Goal: Use online tool/utility: Use online tool/utility

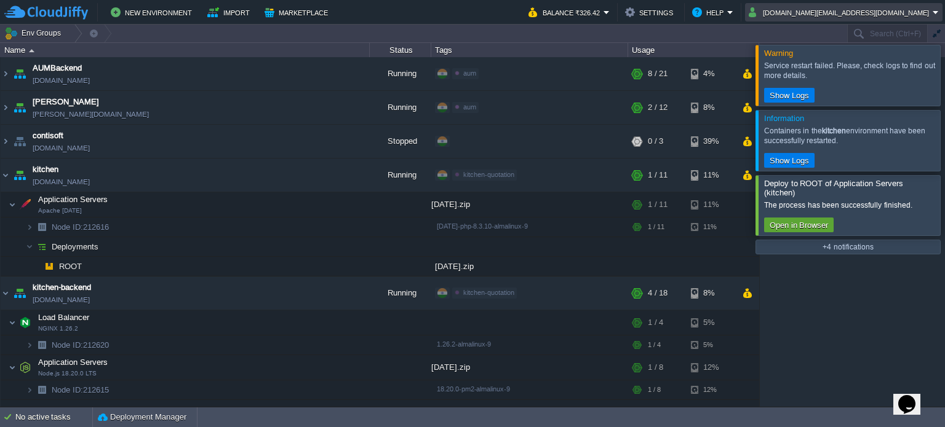
scroll to position [137, 0]
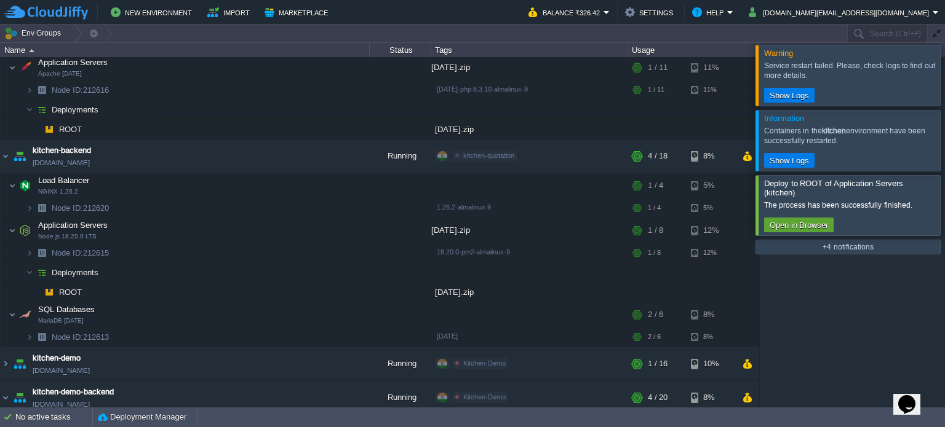
click at [944, 68] on div at bounding box center [959, 75] width 0 height 60
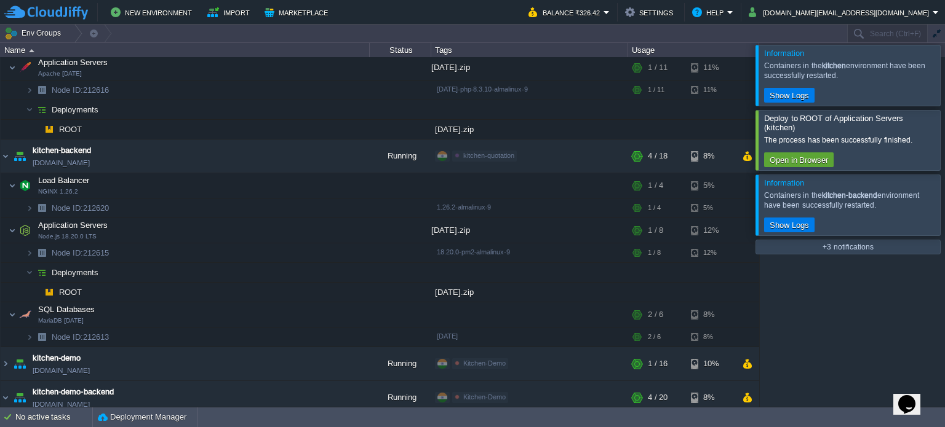
click at [944, 68] on div at bounding box center [959, 75] width 0 height 60
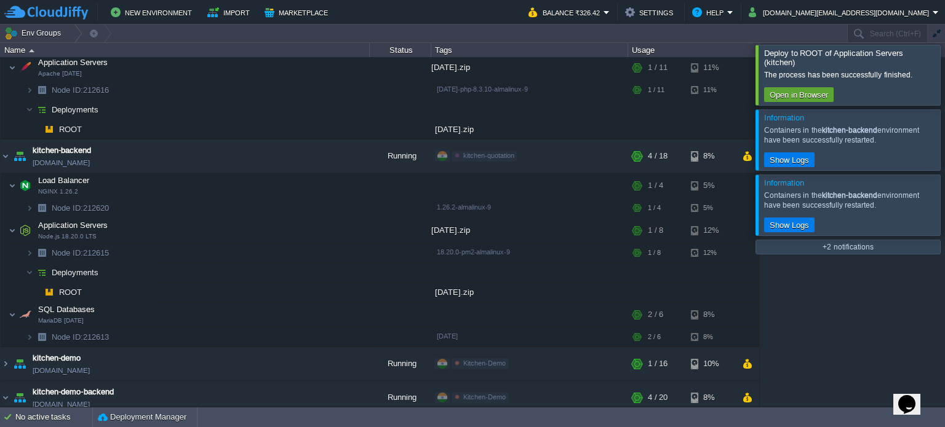
click at [944, 68] on div at bounding box center [959, 75] width 0 height 60
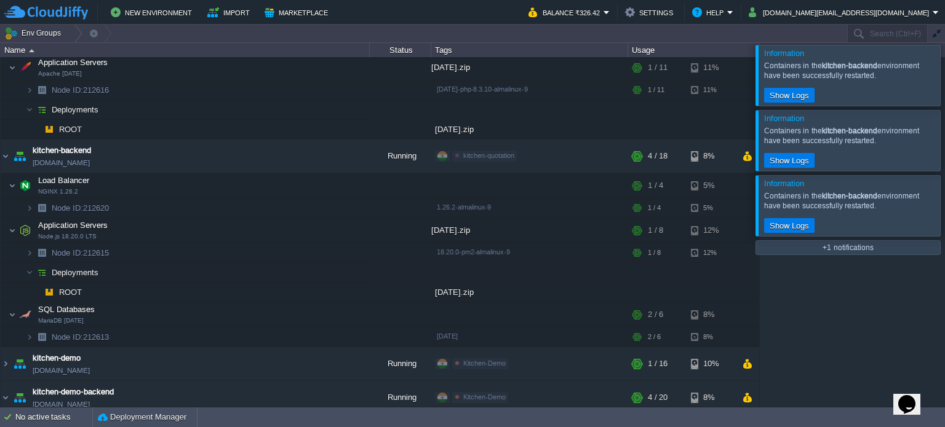
click at [944, 68] on div at bounding box center [959, 75] width 0 height 60
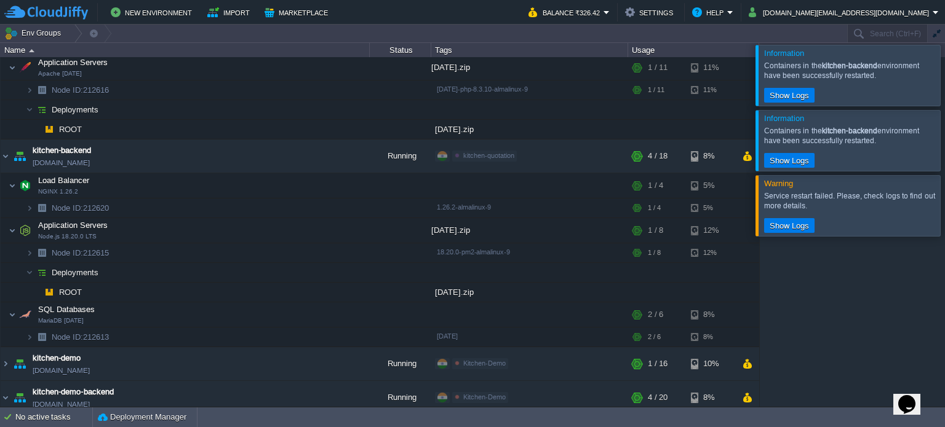
click at [944, 68] on div at bounding box center [959, 75] width 0 height 60
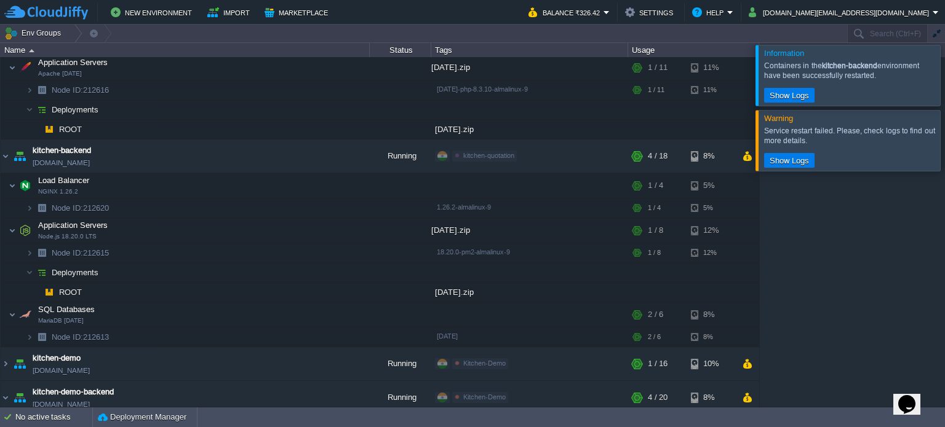
click at [944, 68] on div at bounding box center [959, 75] width 0 height 60
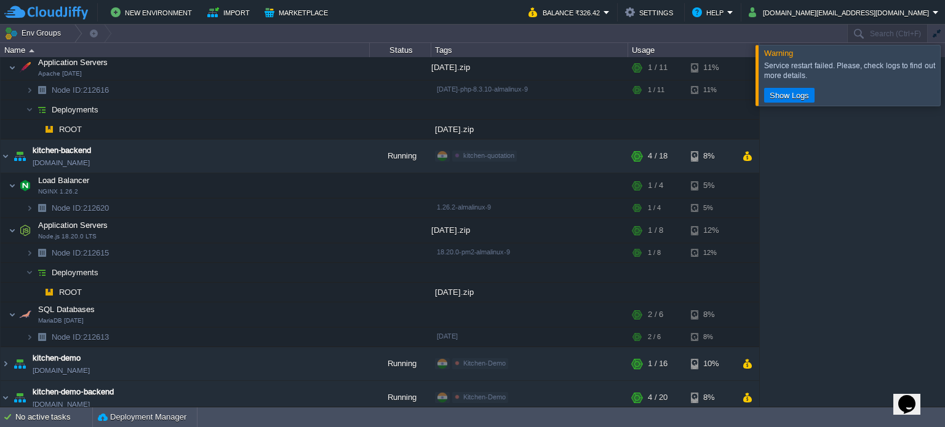
click at [944, 68] on div at bounding box center [959, 75] width 0 height 60
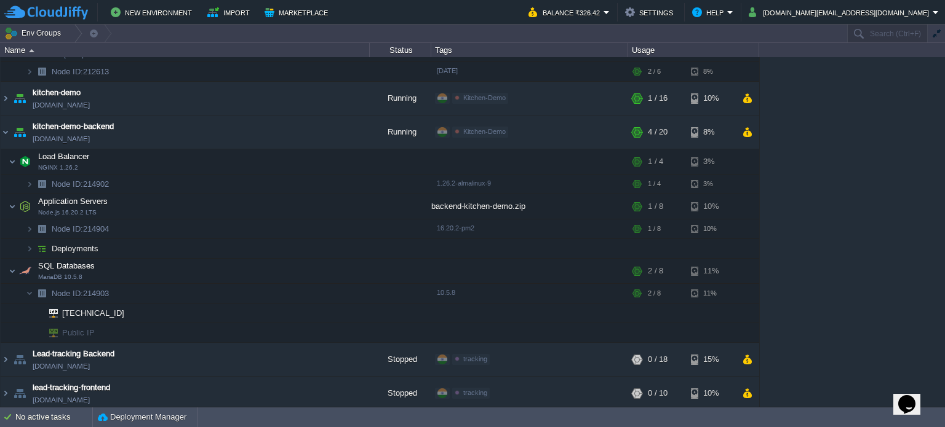
scroll to position [0, 0]
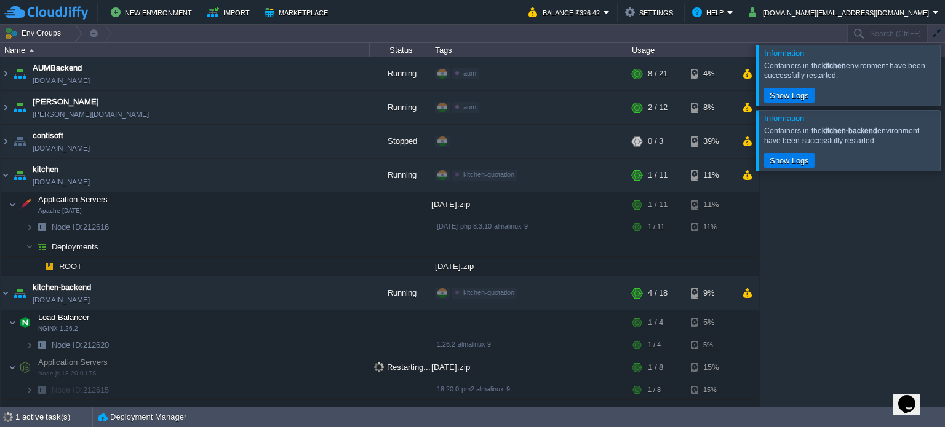
click at [944, 71] on div at bounding box center [959, 75] width 0 height 60
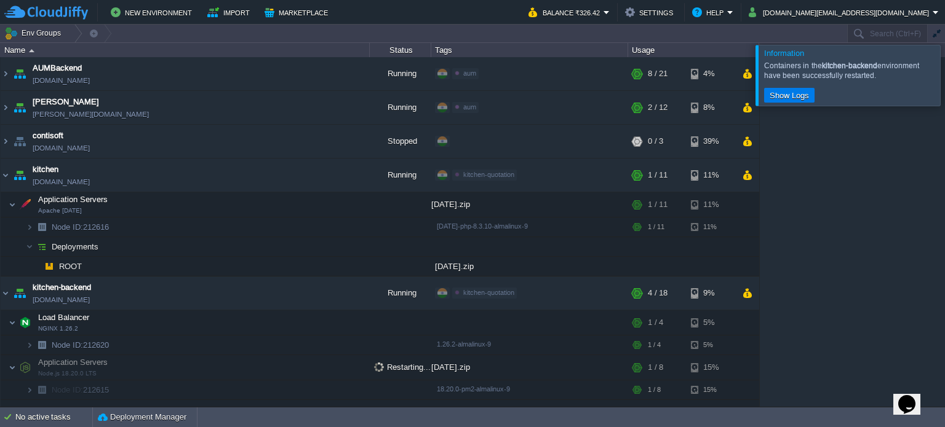
click at [944, 71] on div at bounding box center [959, 75] width 0 height 60
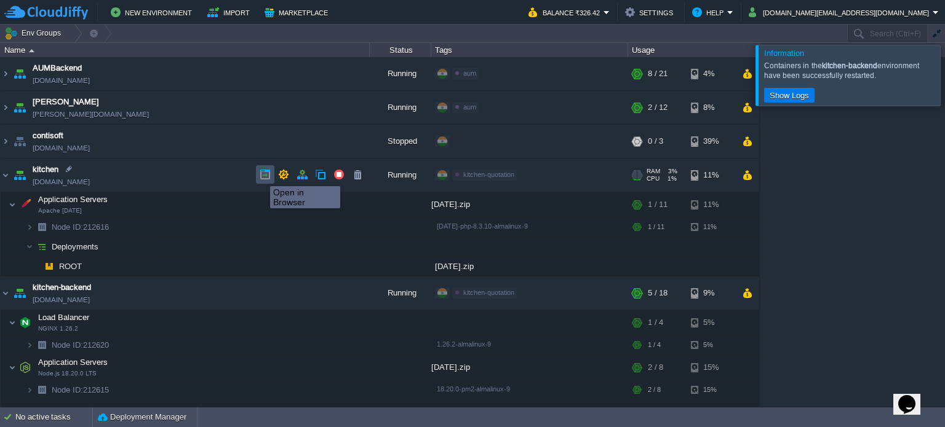
click at [261, 175] on button "button" at bounding box center [265, 174] width 11 height 11
click at [944, 66] on div at bounding box center [959, 75] width 0 height 60
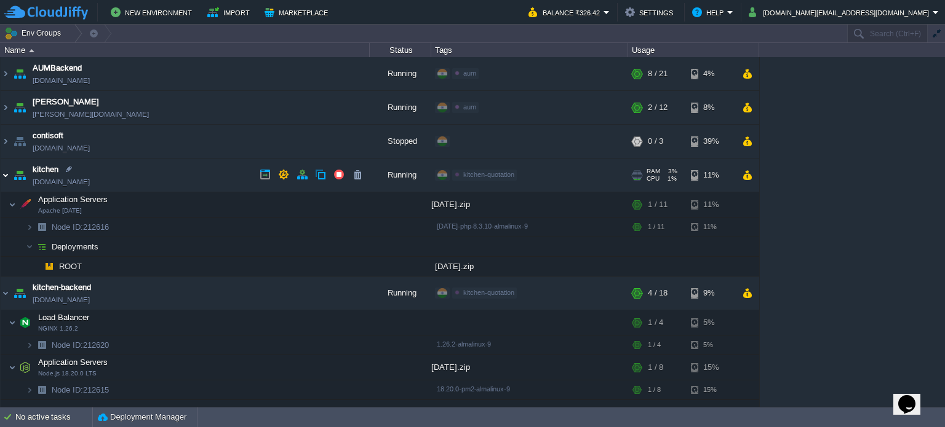
click at [8, 174] on img at bounding box center [6, 175] width 10 height 33
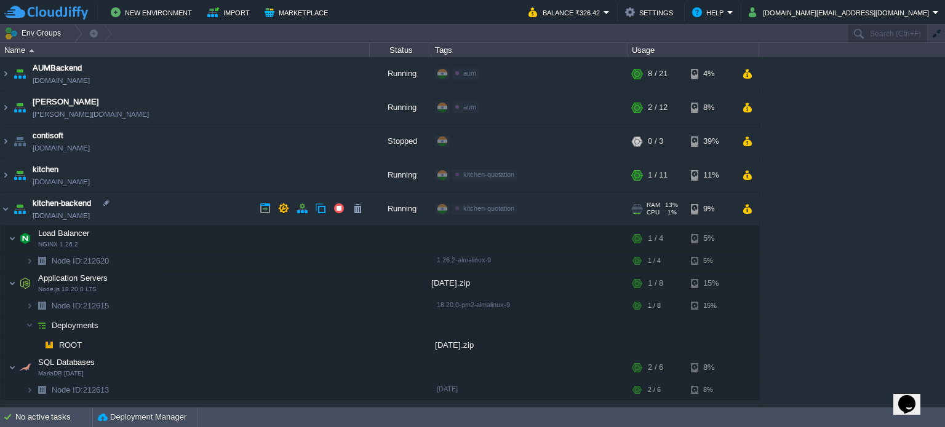
click at [10, 204] on td "kitchen-backend [DOMAIN_NAME]" at bounding box center [185, 210] width 369 height 34
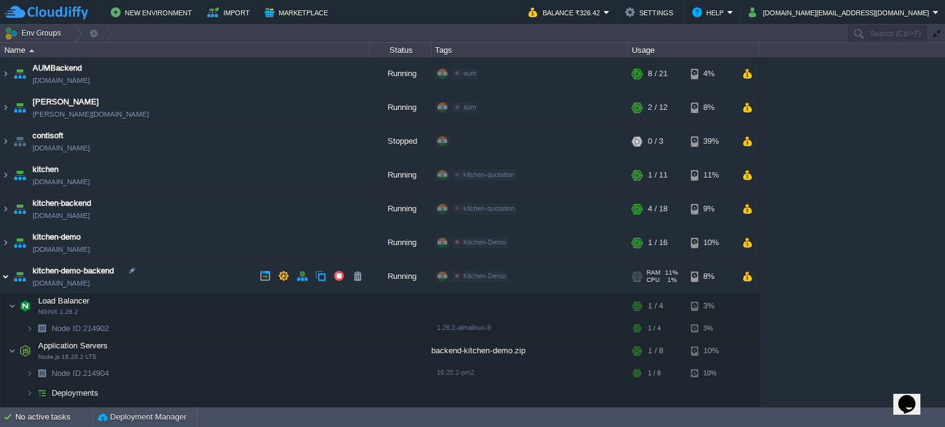
click at [8, 275] on img at bounding box center [6, 276] width 10 height 33
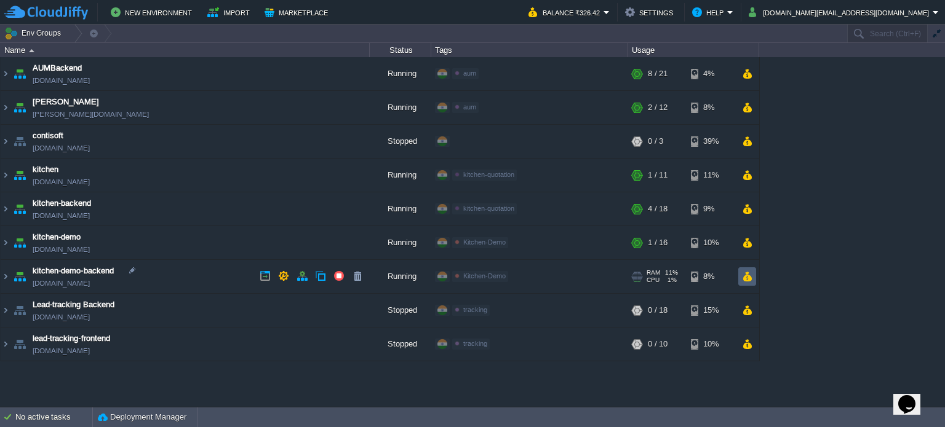
click at [743, 277] on button "button" at bounding box center [747, 276] width 10 height 11
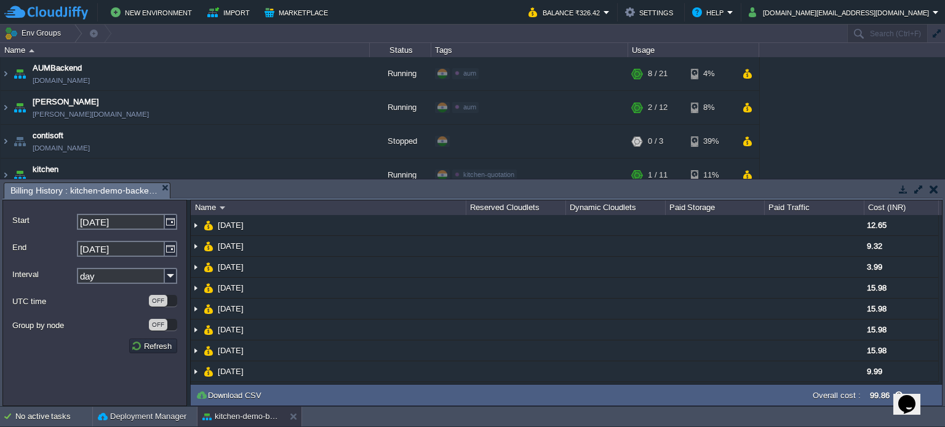
click at [900, 189] on button "button" at bounding box center [902, 189] width 11 height 11
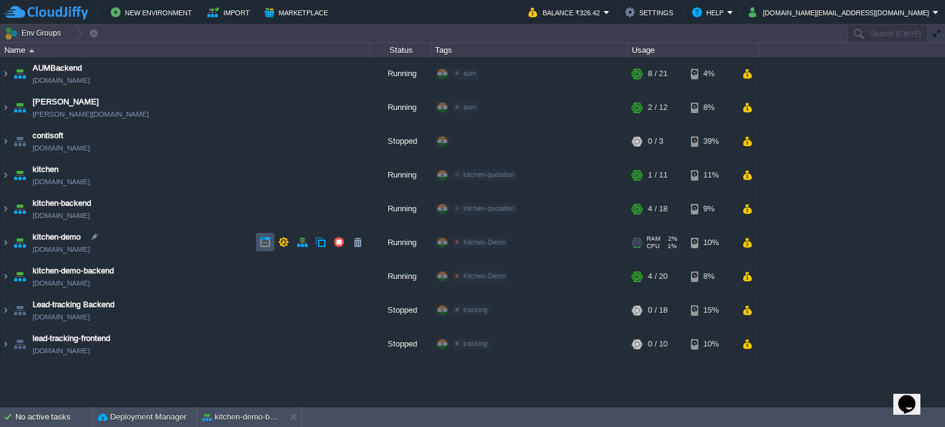
click at [260, 242] on button "button" at bounding box center [265, 242] width 11 height 11
click at [267, 104] on button "button" at bounding box center [265, 107] width 11 height 11
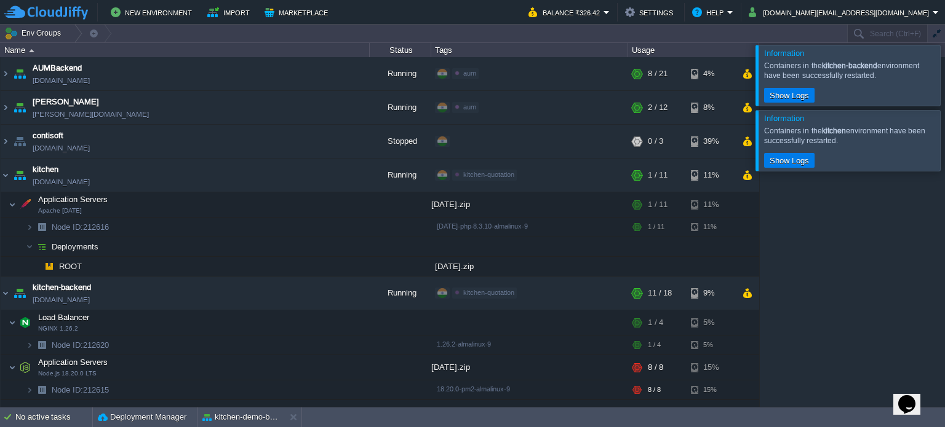
click at [944, 72] on div at bounding box center [959, 75] width 0 height 60
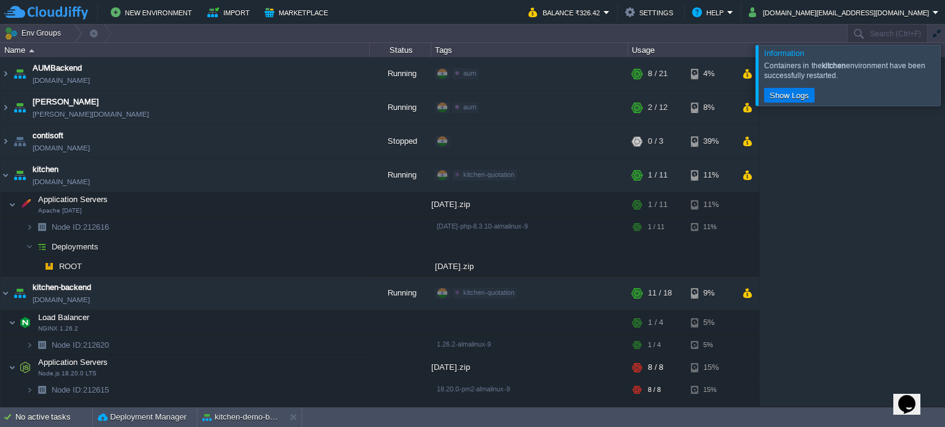
click at [944, 72] on div at bounding box center [959, 75] width 0 height 60
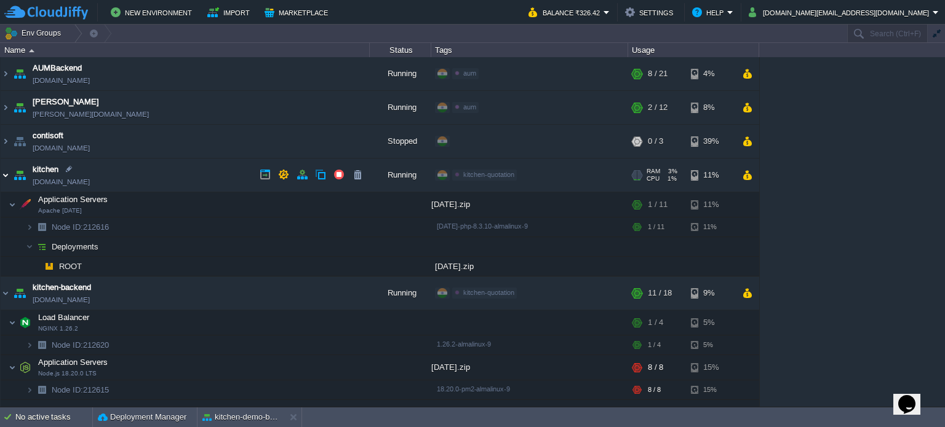
click at [5, 169] on img at bounding box center [6, 175] width 10 height 33
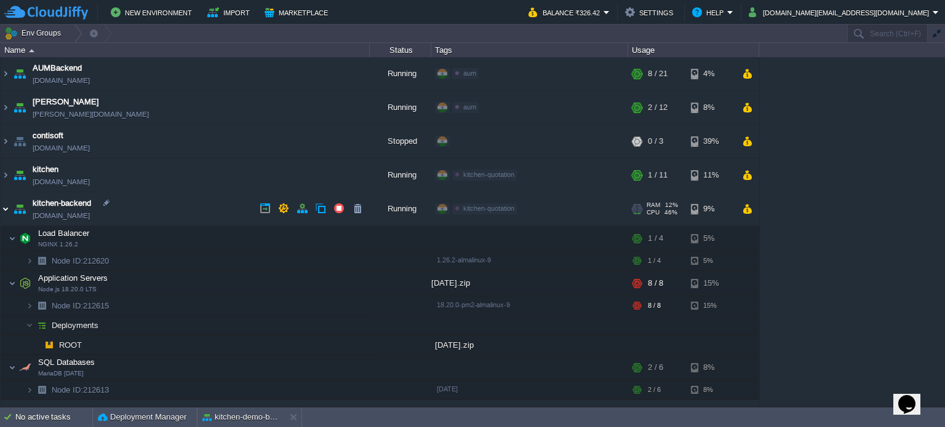
drag, startPoint x: 2, startPoint y: 208, endPoint x: 10, endPoint y: 210, distance: 7.6
click at [2, 208] on img at bounding box center [6, 209] width 10 height 33
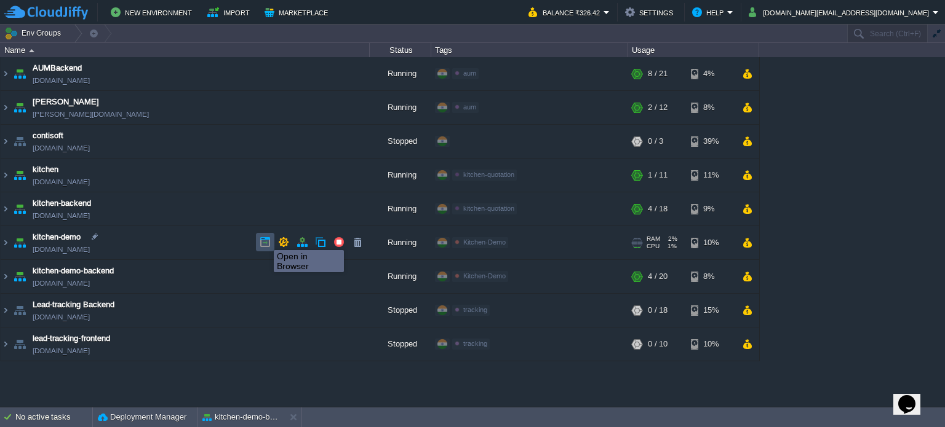
click at [264, 239] on button "button" at bounding box center [265, 242] width 11 height 11
click at [675, 379] on div "AUMBackend [DOMAIN_NAME] Running aum Edit RAM 27% CPU 1% 8 / 21 4% aumtech [DOM…" at bounding box center [472, 232] width 945 height 350
